Goal: Navigation & Orientation: Go to known website

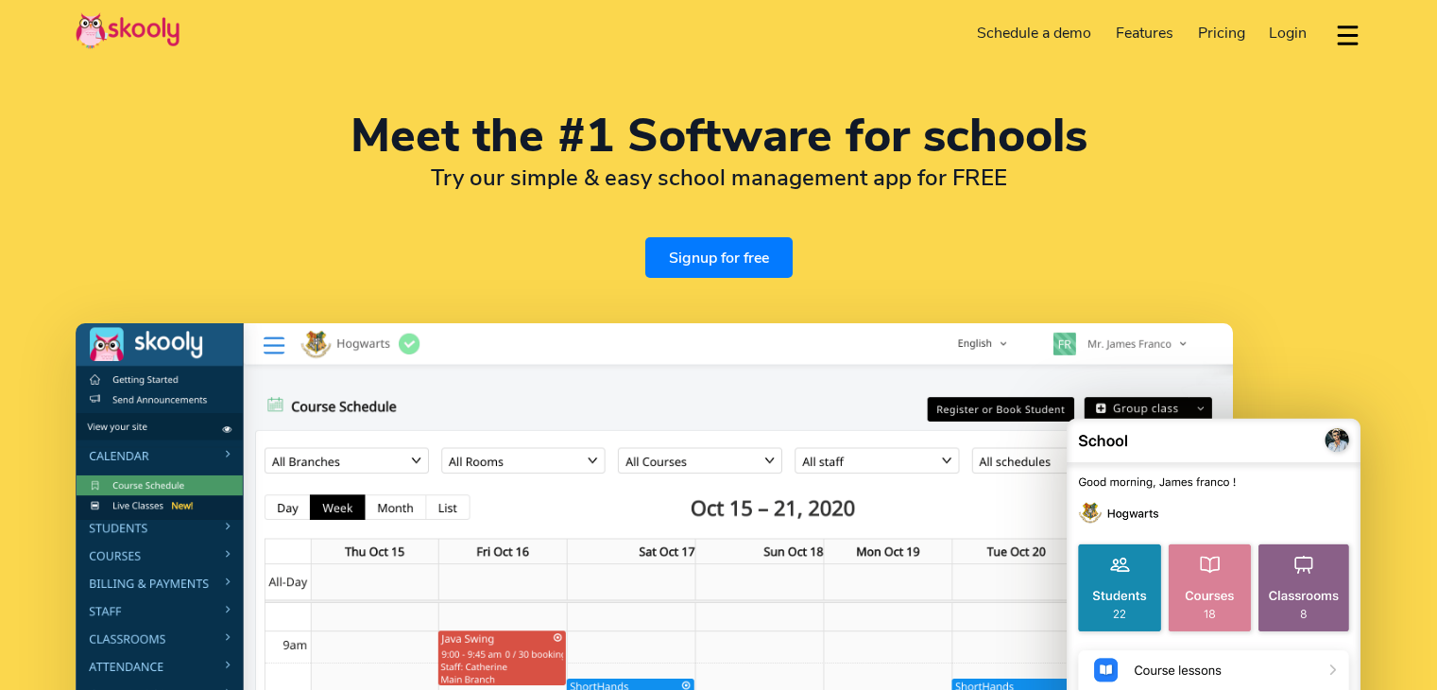
select select "en"
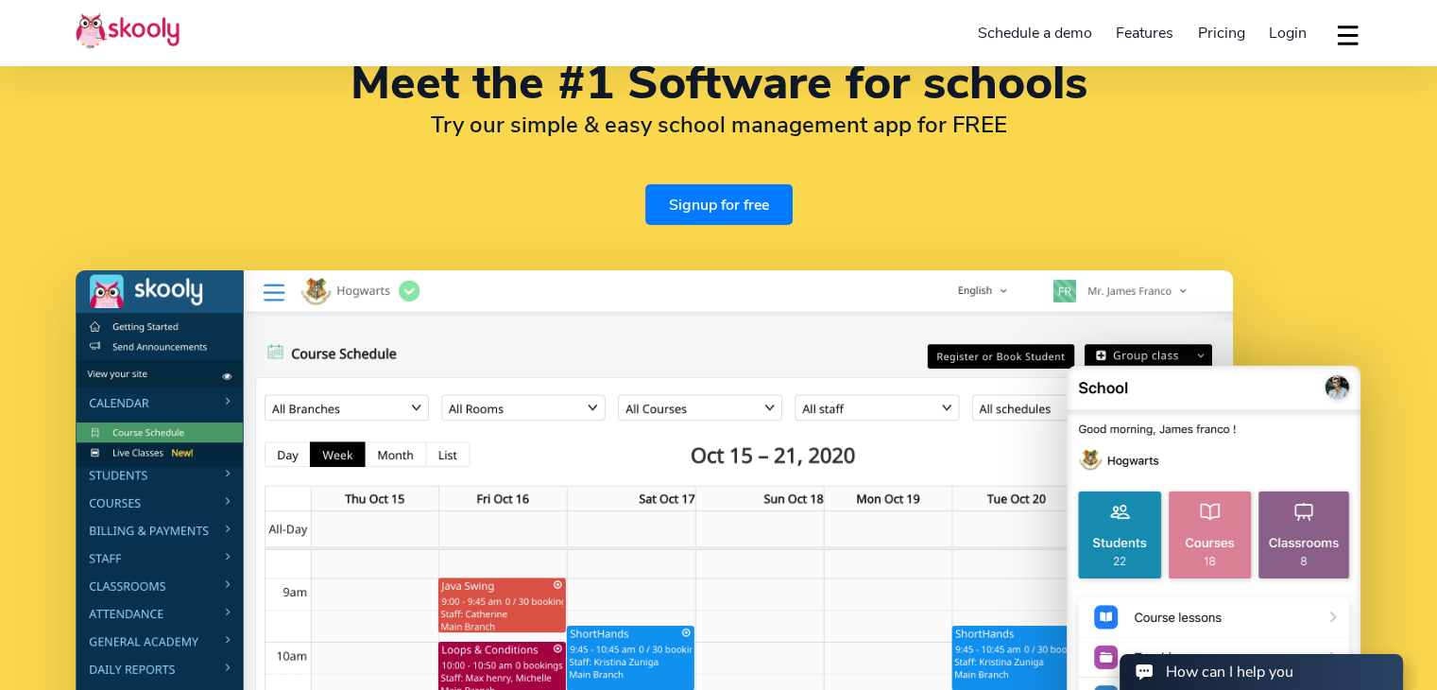
scroll to position [94, 0]
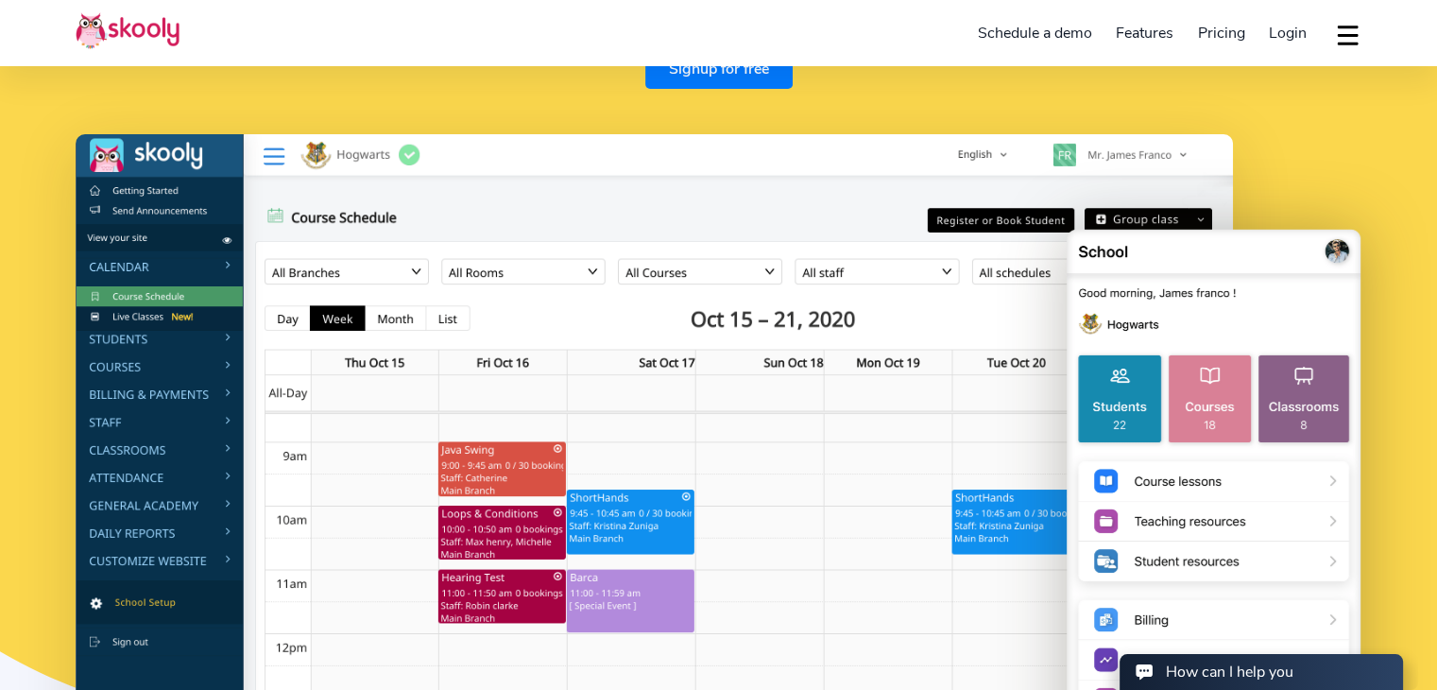
select select "91"
select select "India"
select select "Asia/Kolkata"
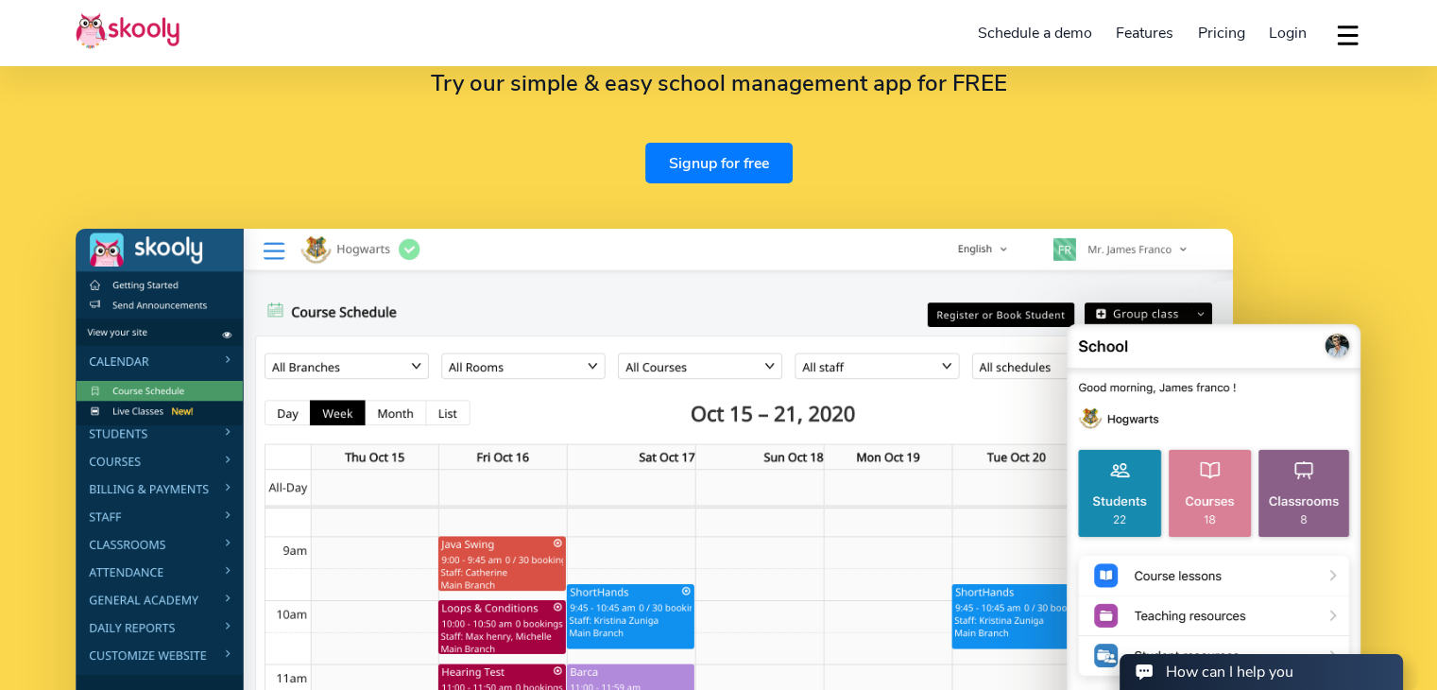
click at [1297, 36] on span "Login" at bounding box center [1288, 33] width 38 height 21
